Goal: Register for event/course

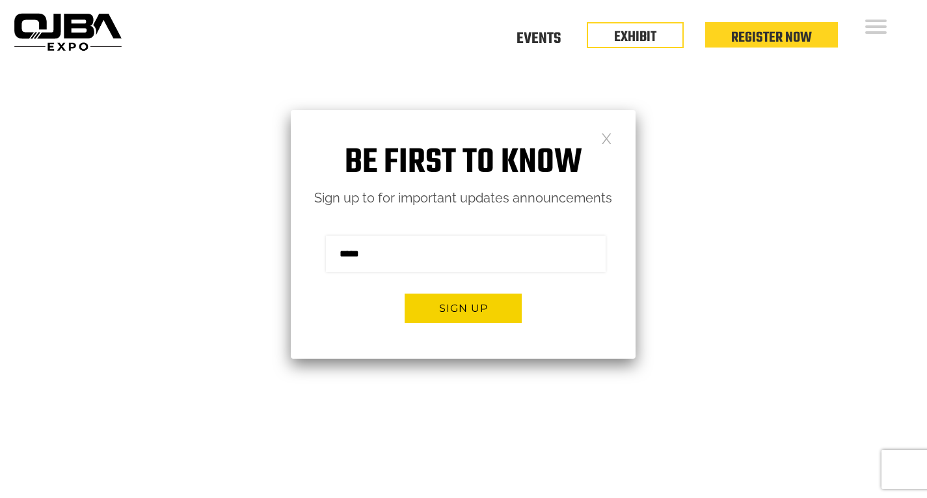
click at [603, 132] on link at bounding box center [606, 137] width 11 height 11
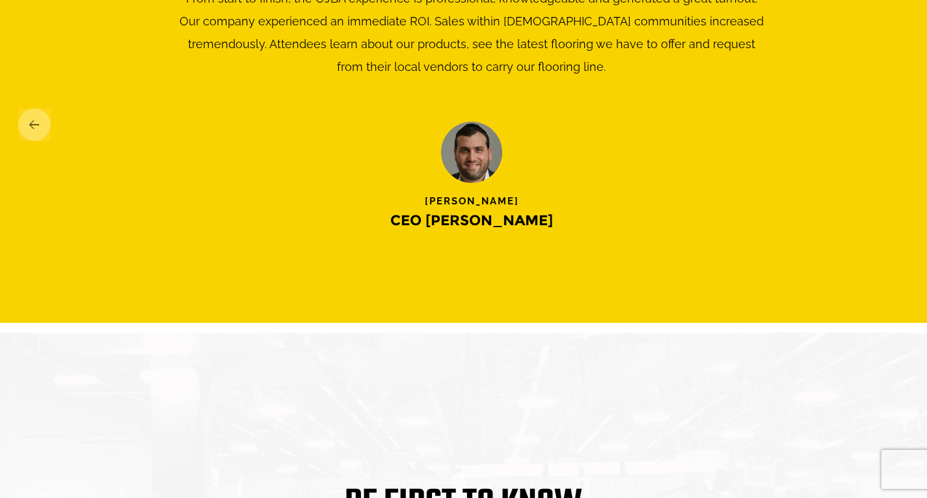
scroll to position [2307, 0]
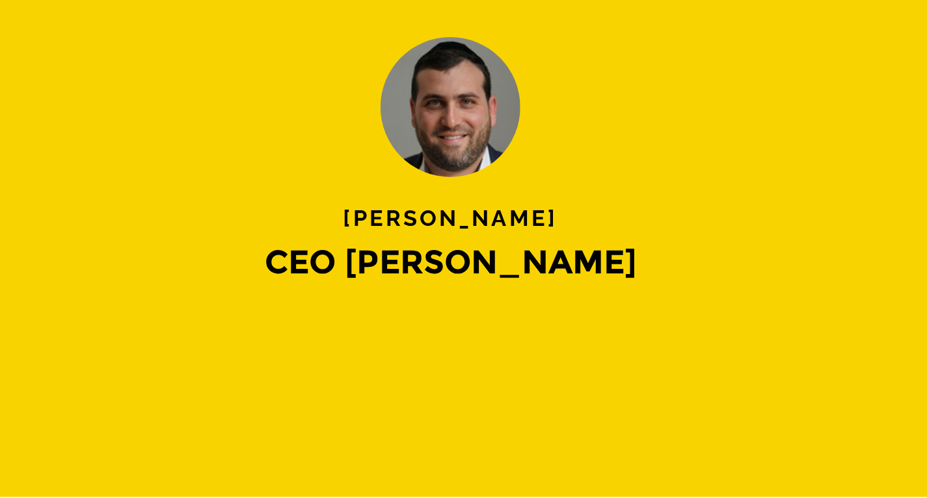
click at [877, 147] on img at bounding box center [893, 130] width 33 height 33
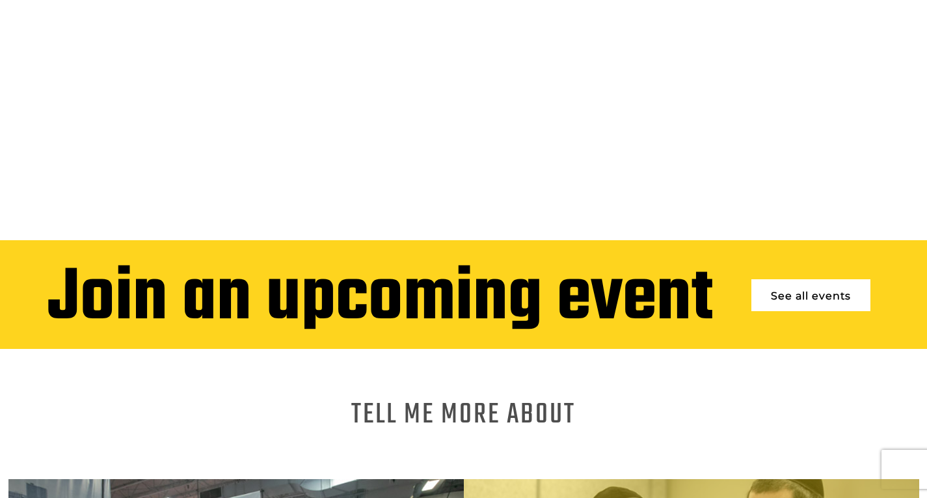
scroll to position [265, 0]
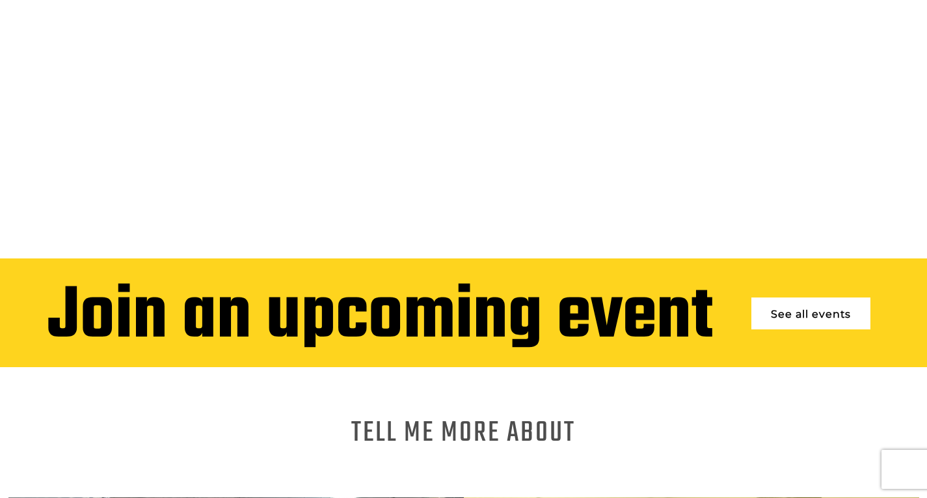
click at [811, 302] on link "See all events" at bounding box center [811, 313] width 119 height 32
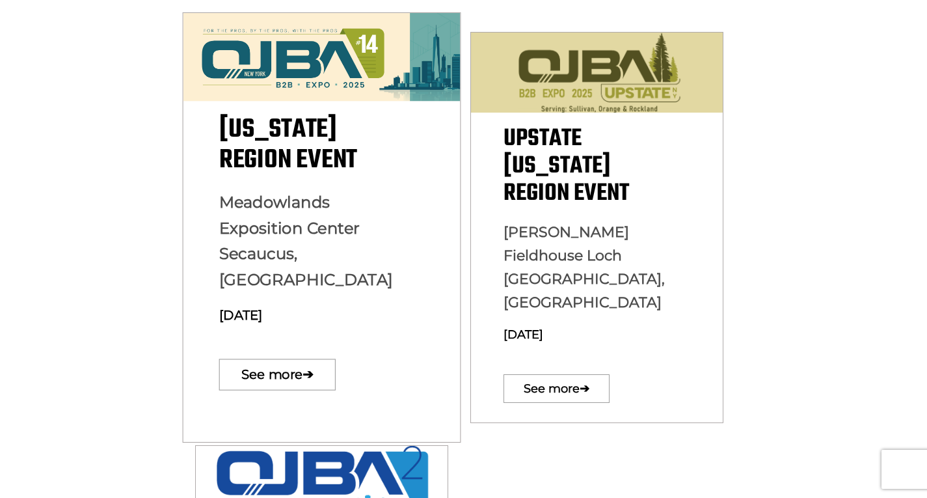
scroll to position [391, 0]
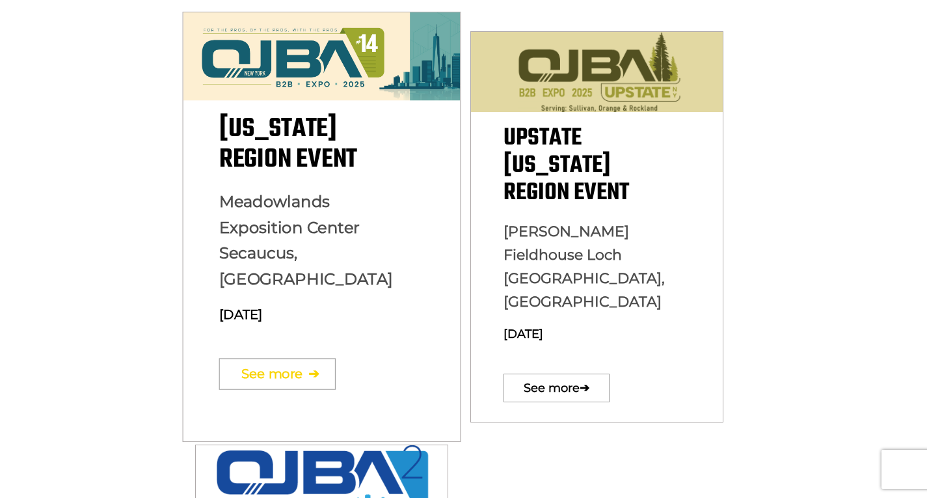
click at [310, 358] on link "See more ➔" at bounding box center [277, 373] width 116 height 31
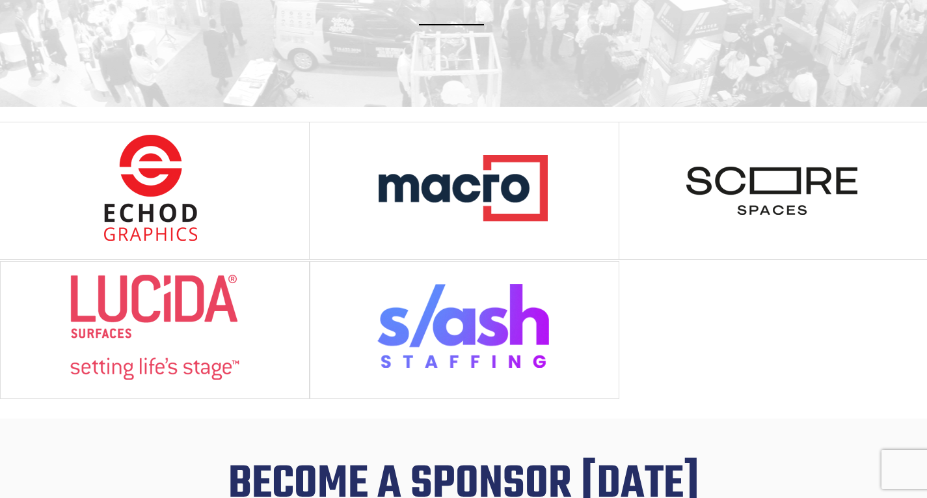
scroll to position [1297, 0]
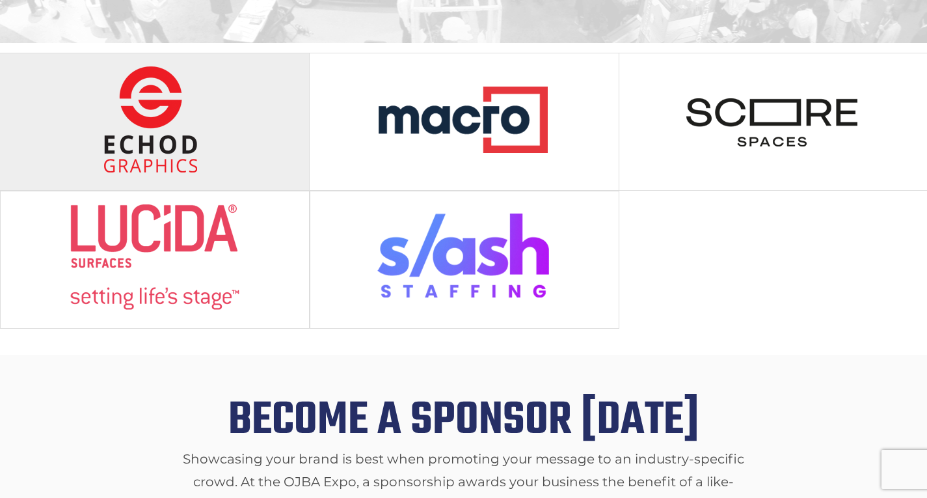
click at [158, 116] on img at bounding box center [154, 119] width 173 height 107
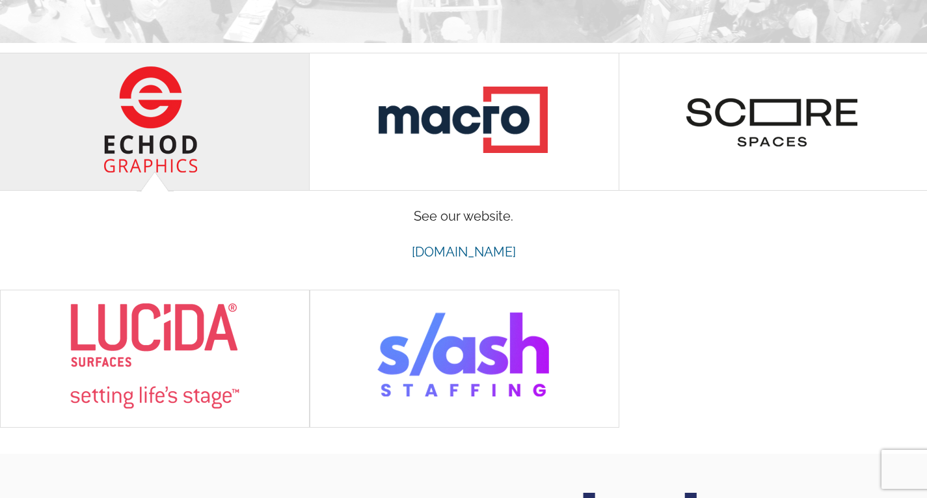
click at [163, 118] on img at bounding box center [154, 119] width 173 height 107
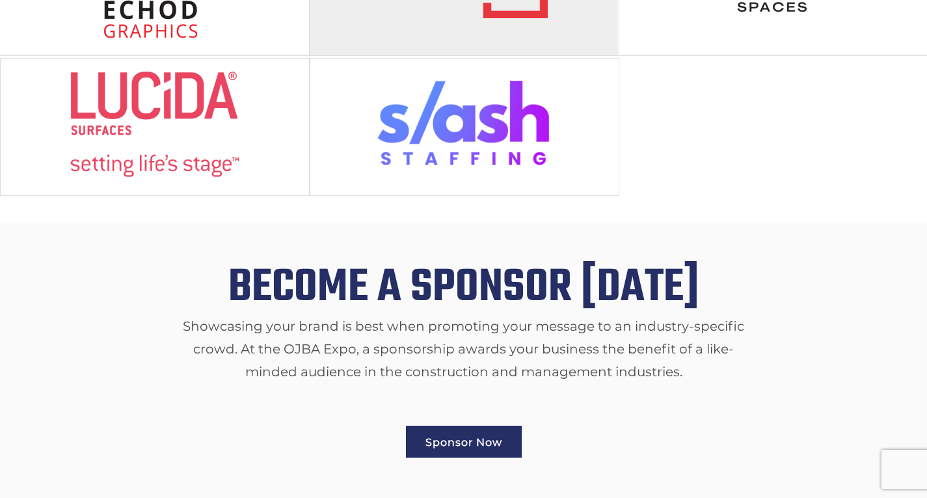
scroll to position [1348, 0]
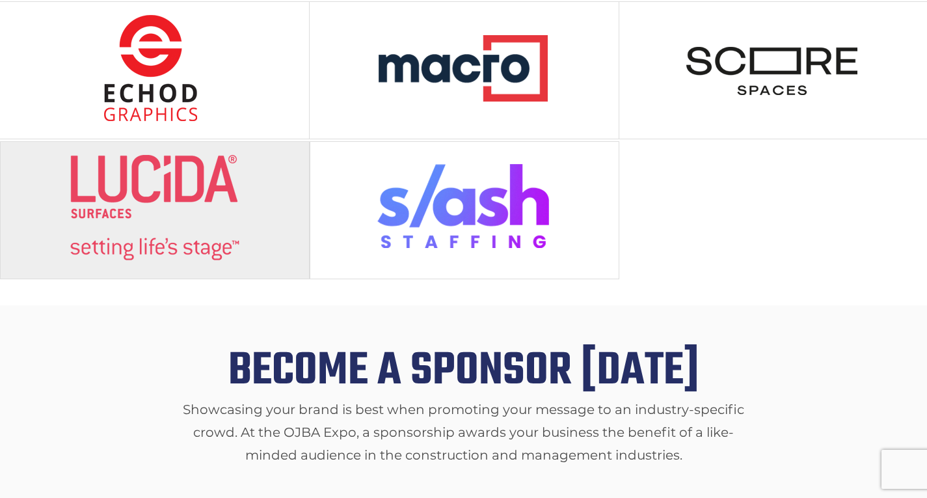
click at [185, 193] on img at bounding box center [154, 207] width 173 height 107
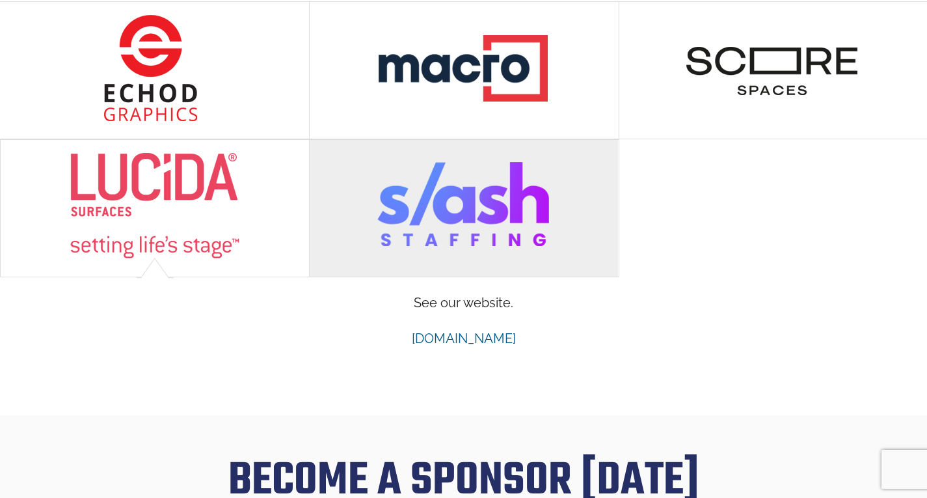
scroll to position [0, 0]
click at [471, 238] on img at bounding box center [463, 205] width 173 height 107
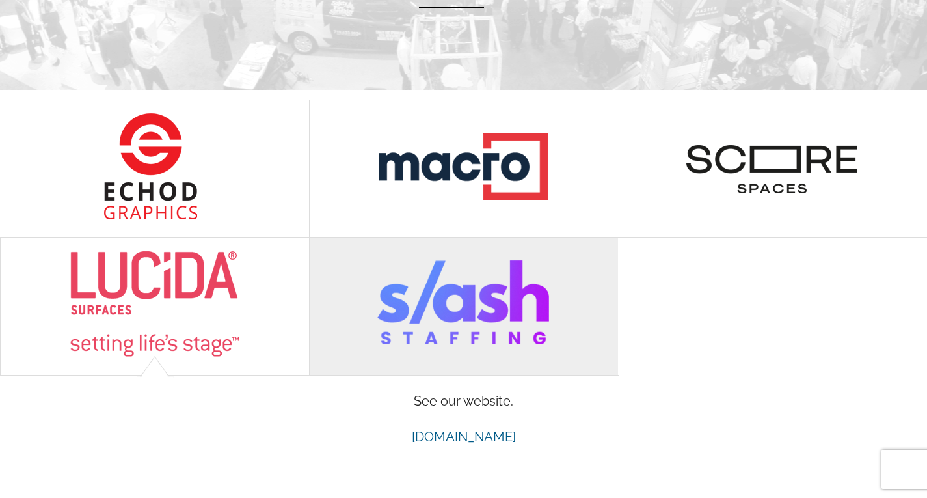
scroll to position [1248, 0]
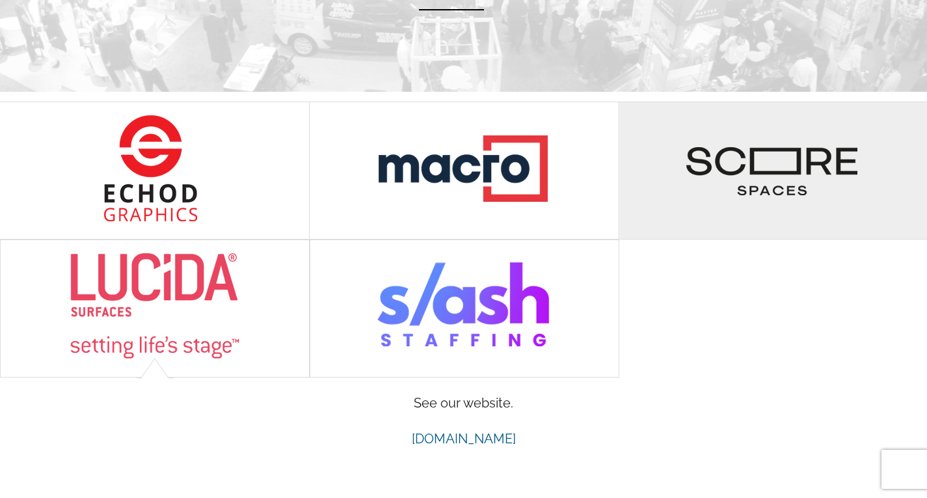
click at [761, 187] on img at bounding box center [772, 168] width 173 height 107
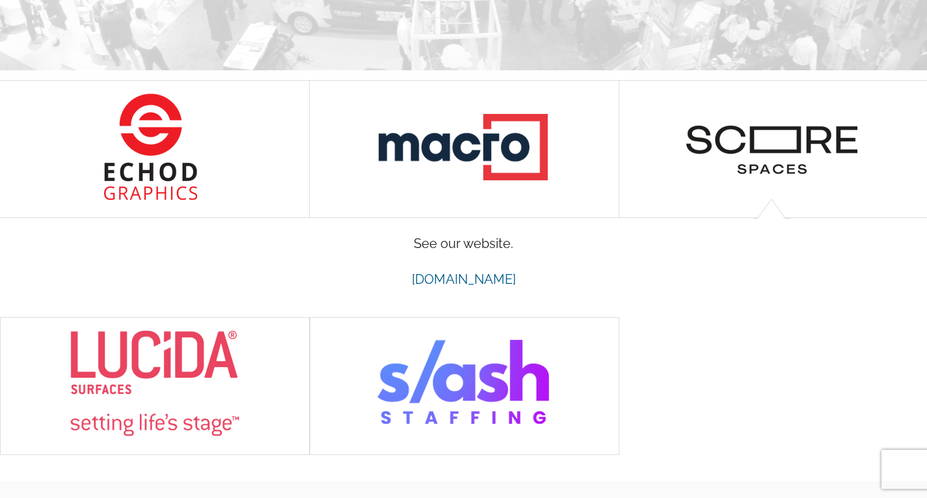
scroll to position [1273, 0]
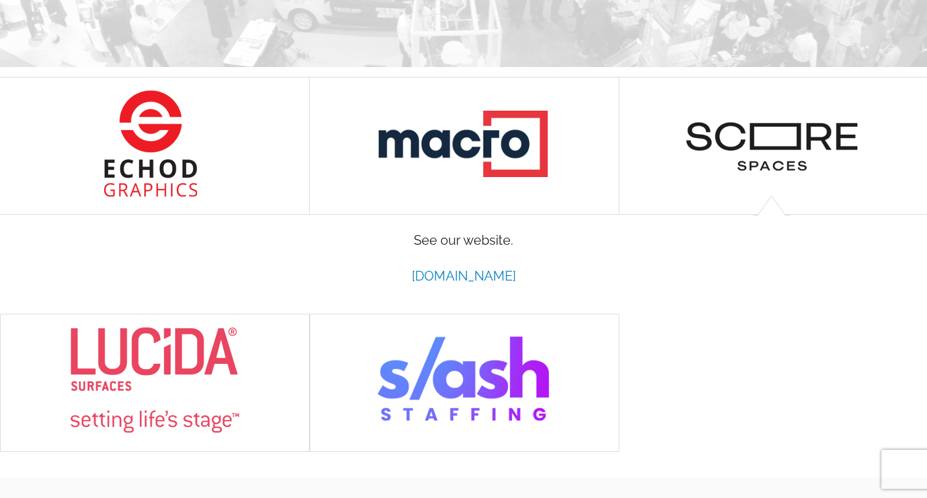
click at [482, 268] on link "www.scorespaces.com" at bounding box center [464, 276] width 104 height 16
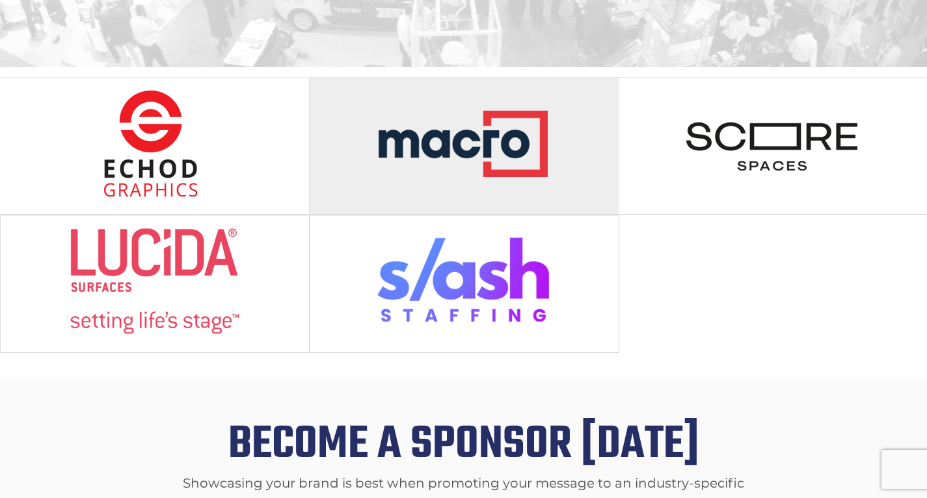
click at [467, 146] on img at bounding box center [463, 143] width 173 height 107
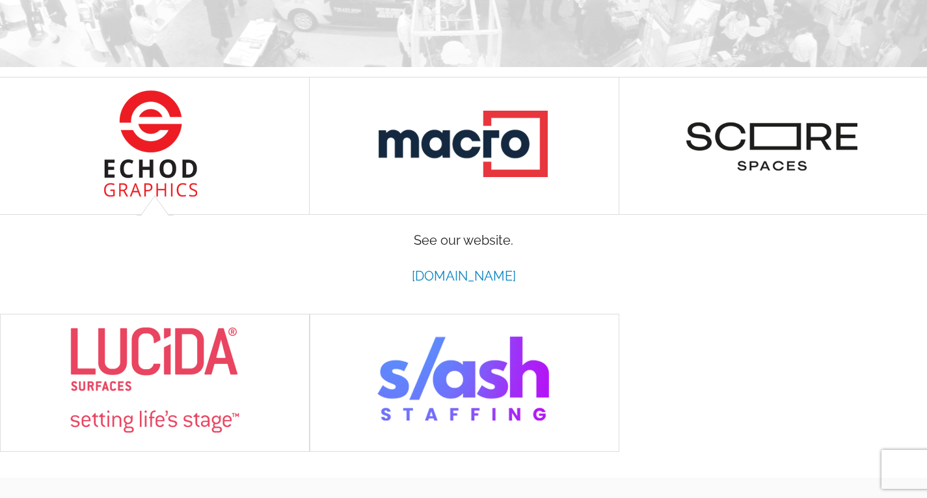
click at [478, 268] on link "www.macrolaundry.com" at bounding box center [464, 276] width 104 height 16
